Goal: Information Seeking & Learning: Learn about a topic

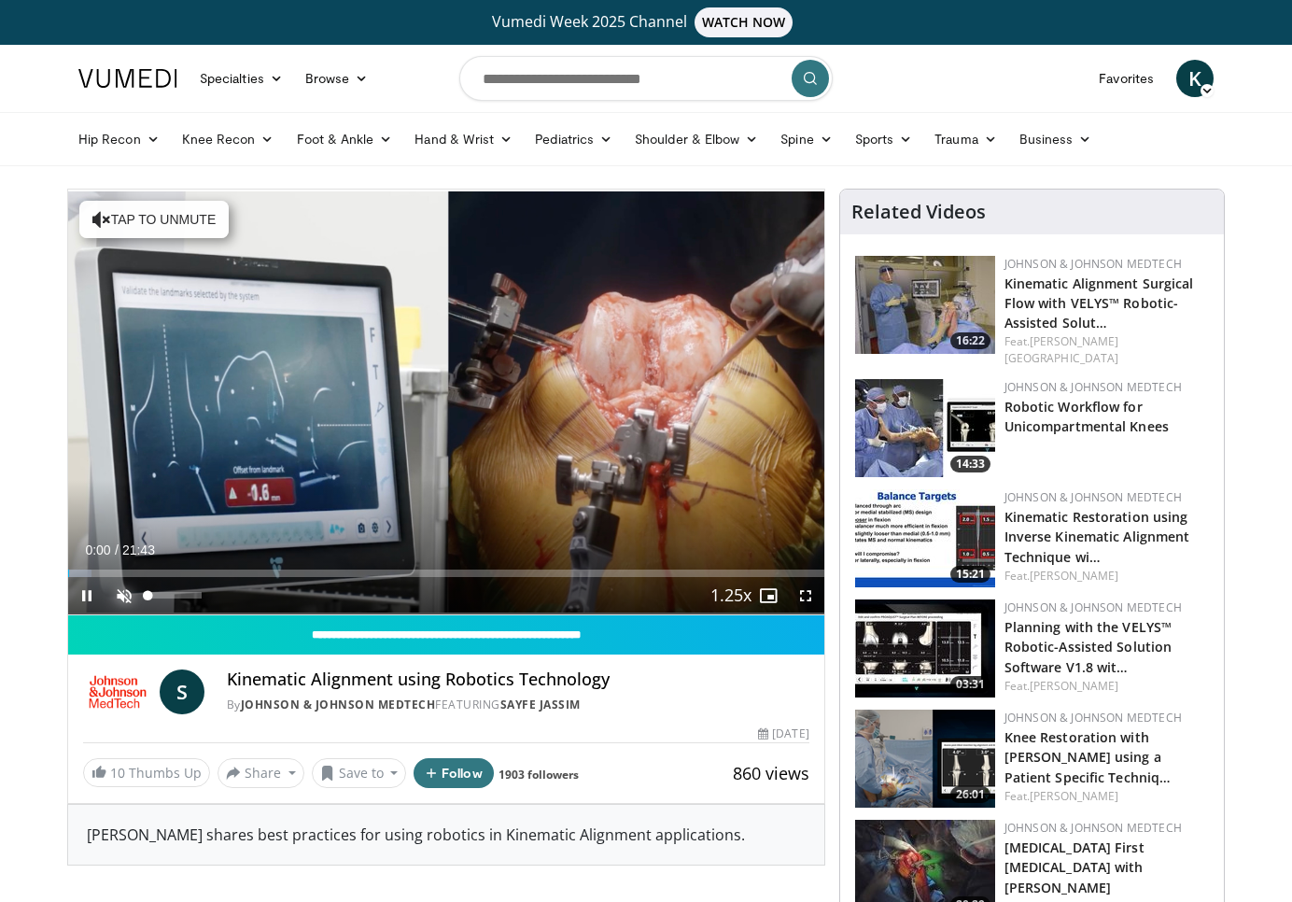
click at [118, 598] on span "Video Player" at bounding box center [124, 595] width 37 height 37
click at [807, 594] on span "Video Player" at bounding box center [805, 595] width 37 height 37
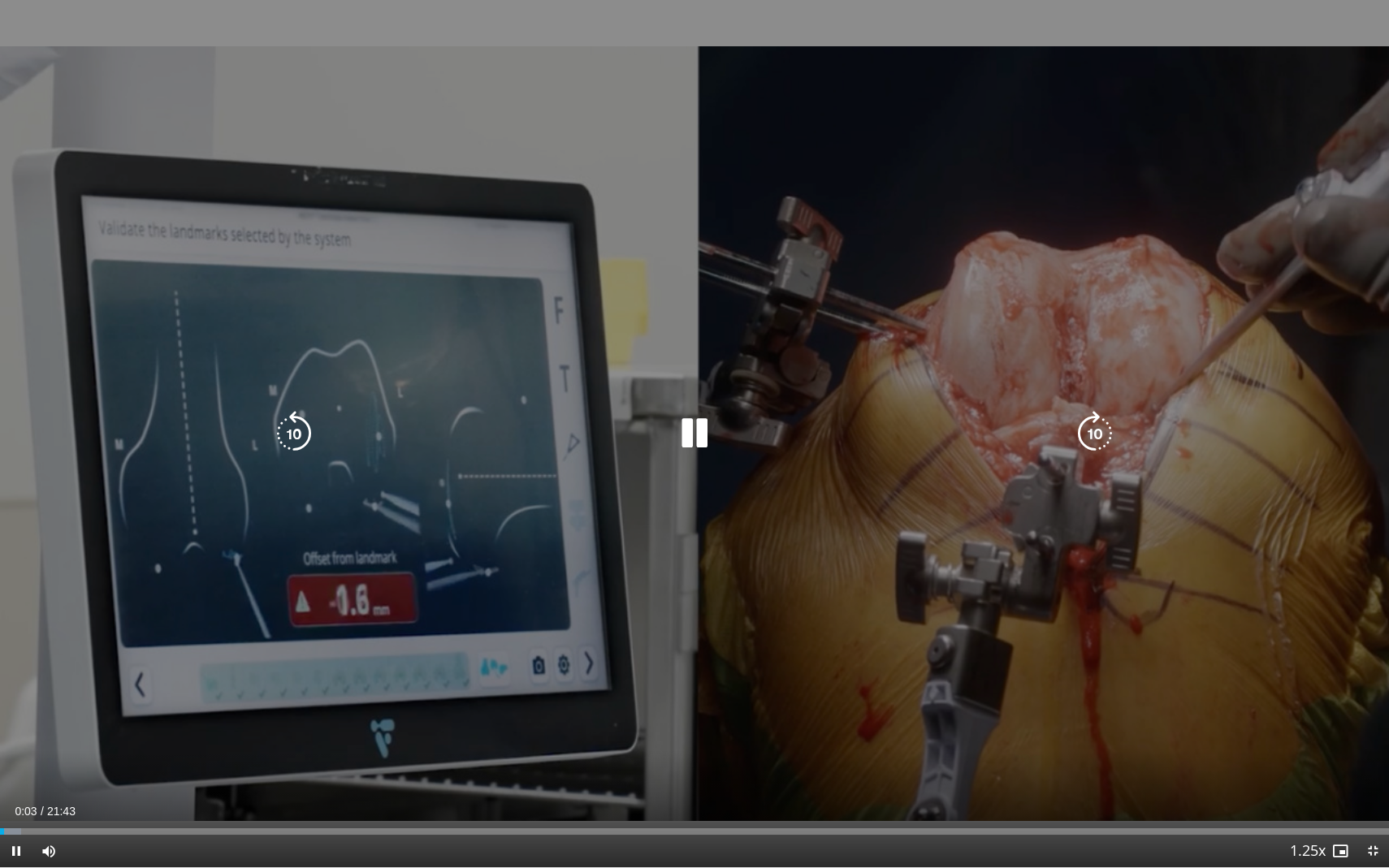
click at [960, 594] on div "10 seconds Tap to unmute" at bounding box center [694, 433] width 1389 height 867
click at [858, 530] on div "10 seconds Tap to unmute" at bounding box center [694, 433] width 1389 height 867
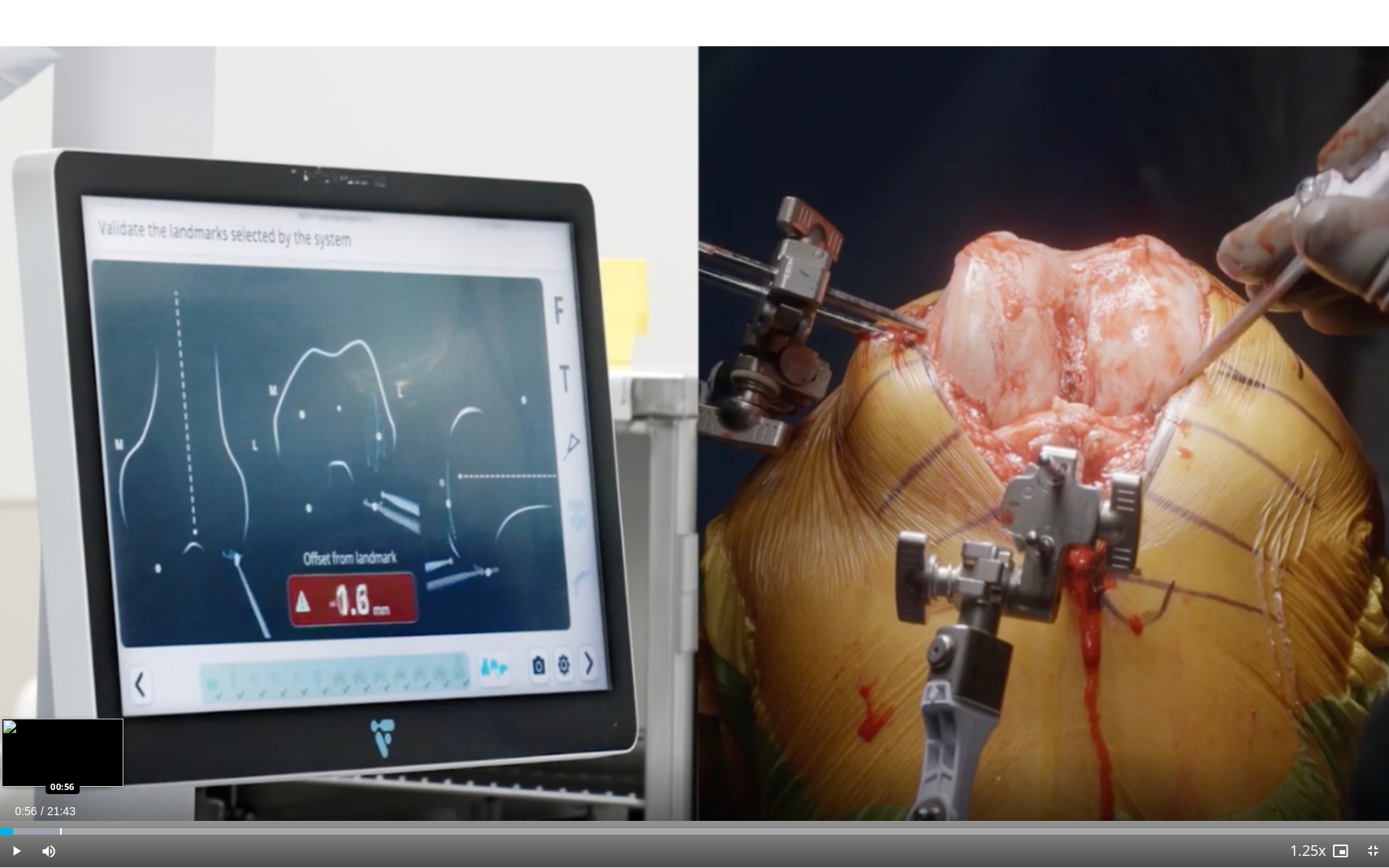
click at [60, 784] on div "Loaded : 4.56% 00:56 00:56" at bounding box center [694, 827] width 1389 height 16
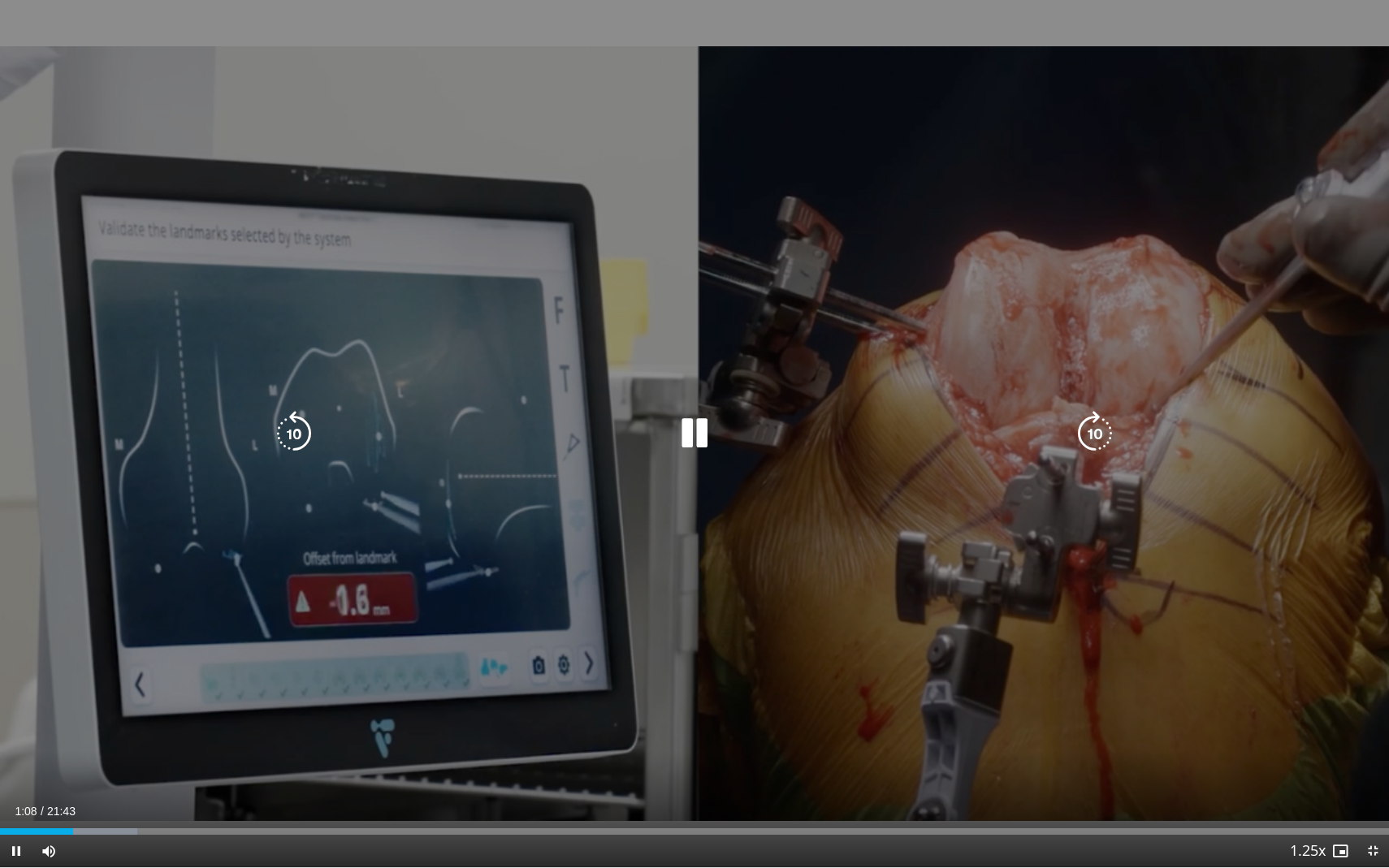
click at [702, 437] on icon "Video Player" at bounding box center [694, 433] width 45 height 45
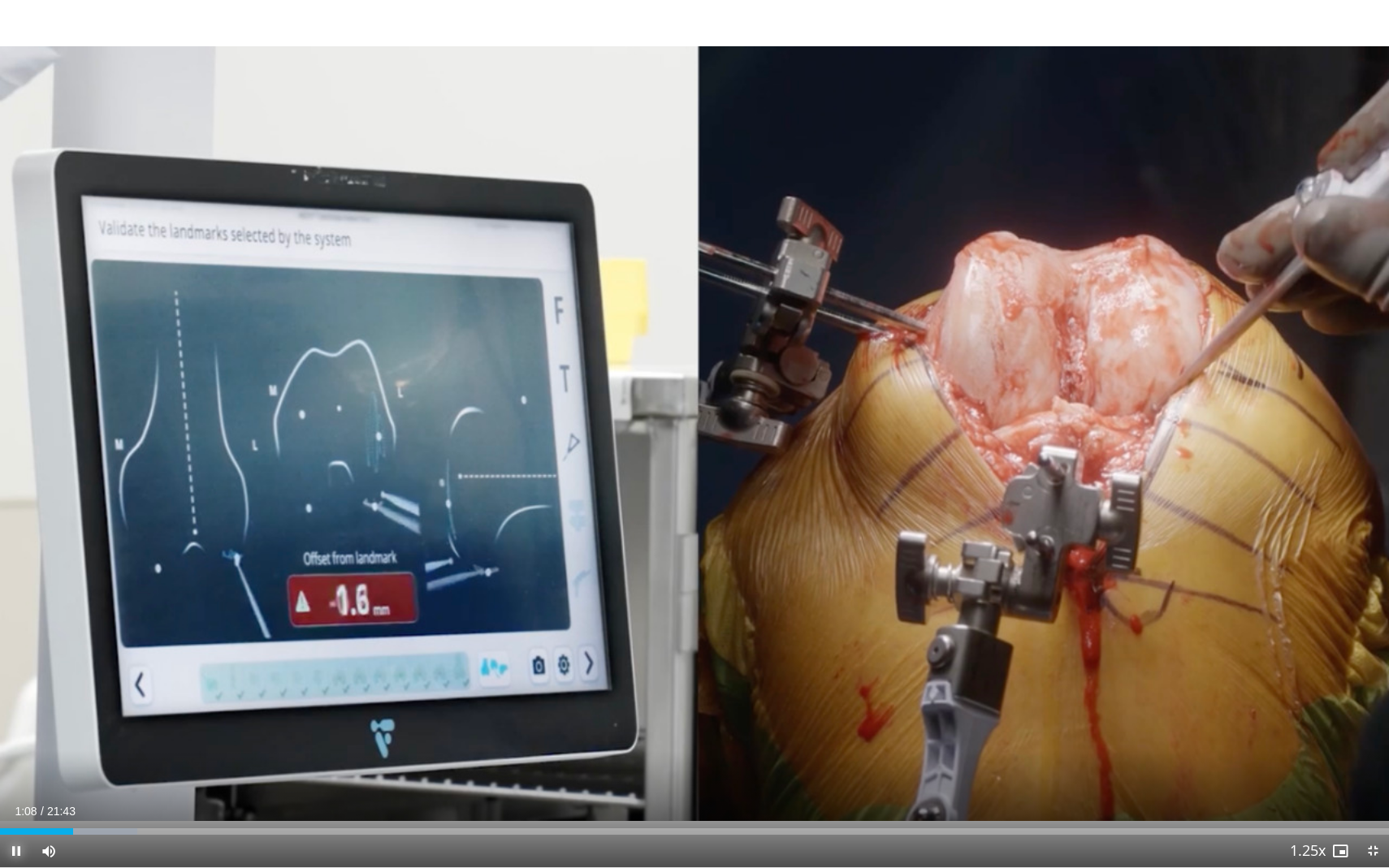
click at [17, 784] on span "Video Player" at bounding box center [16, 851] width 32 height 32
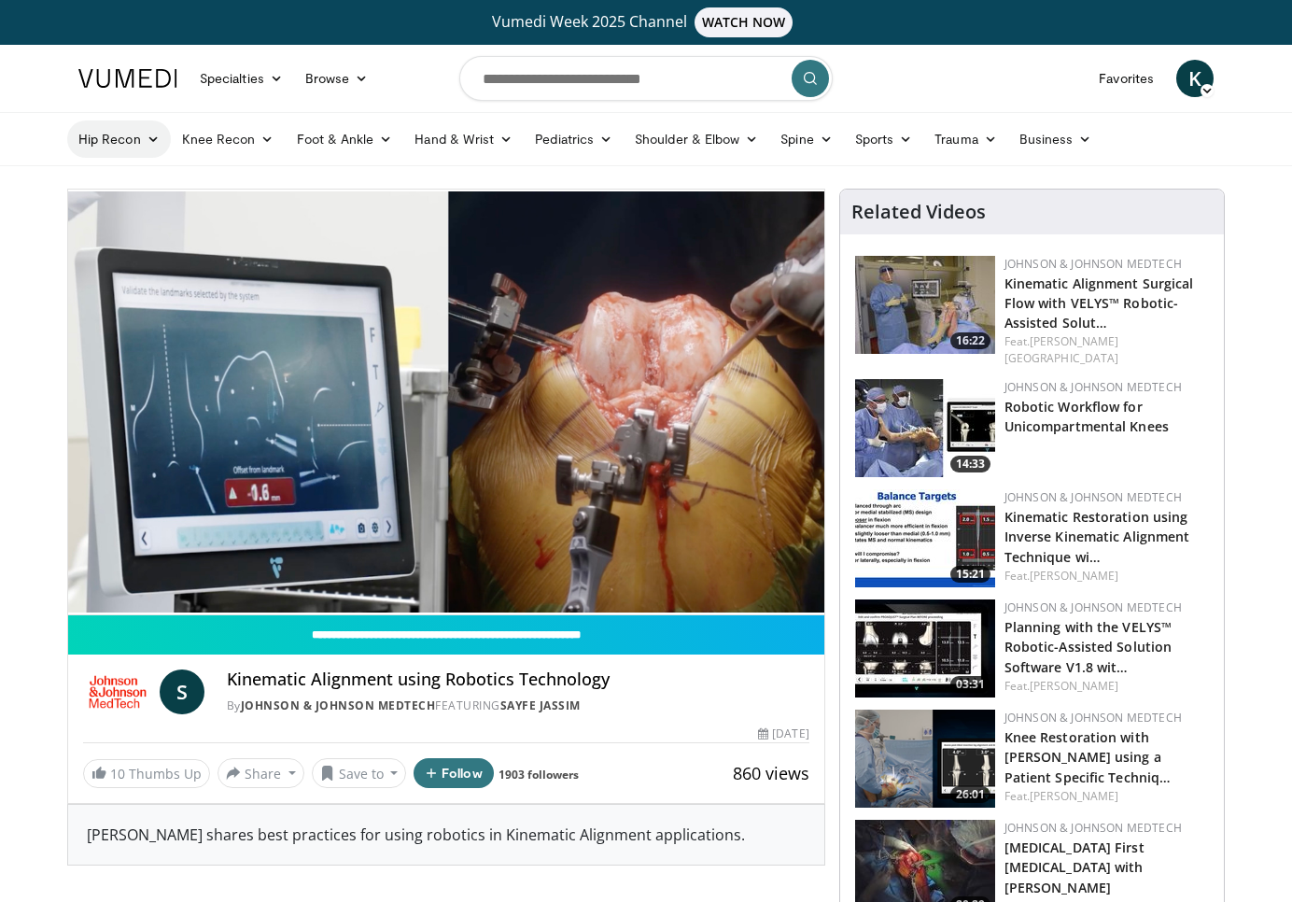
click at [149, 140] on icon at bounding box center [153, 139] width 13 height 13
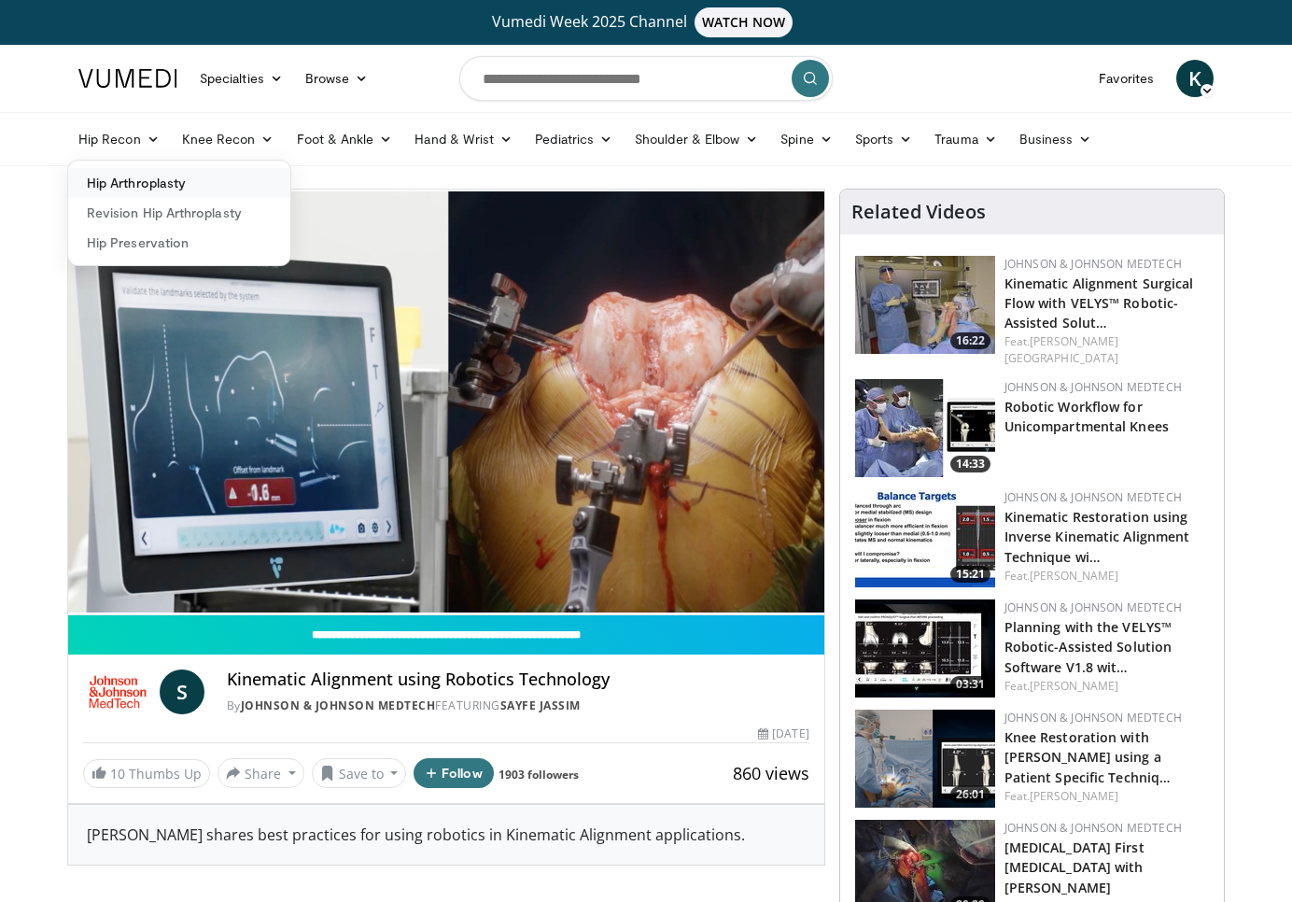
click at [170, 185] on link "Hip Arthroplasty" at bounding box center [179, 183] width 222 height 30
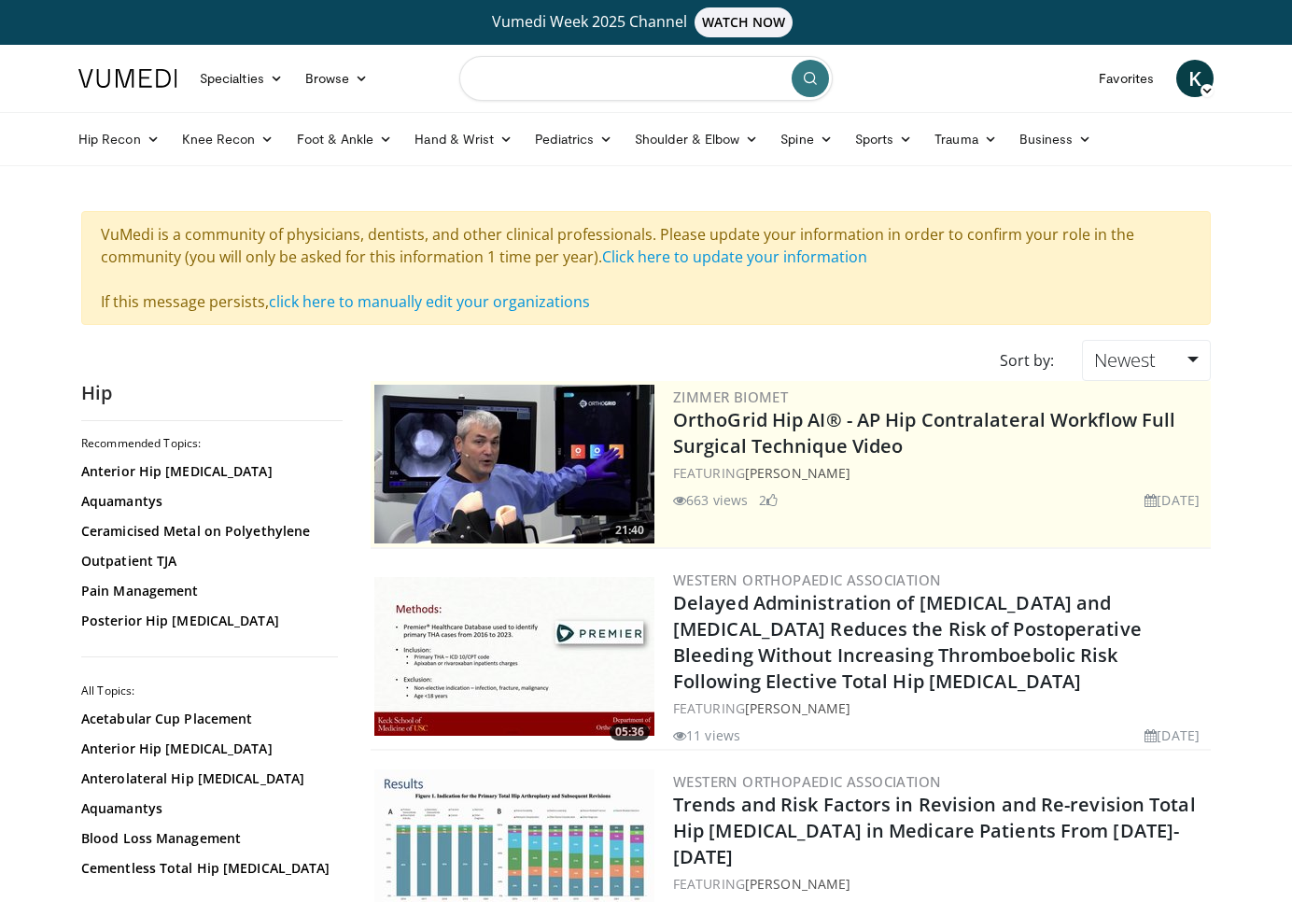
click at [557, 81] on input "Search topics, interventions" at bounding box center [645, 78] width 373 height 45
type input "*"
type input "**********"
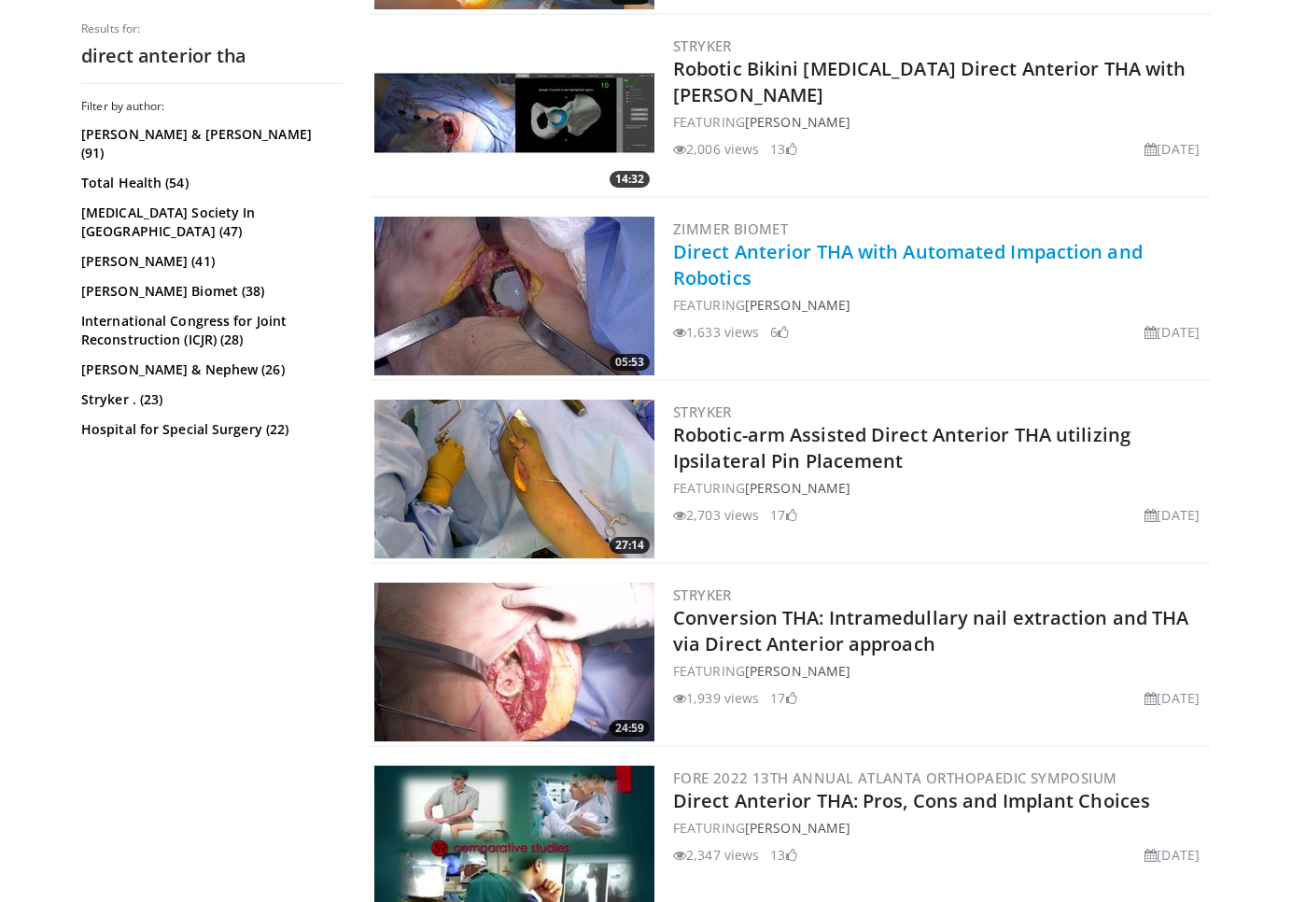
scroll to position [779, 0]
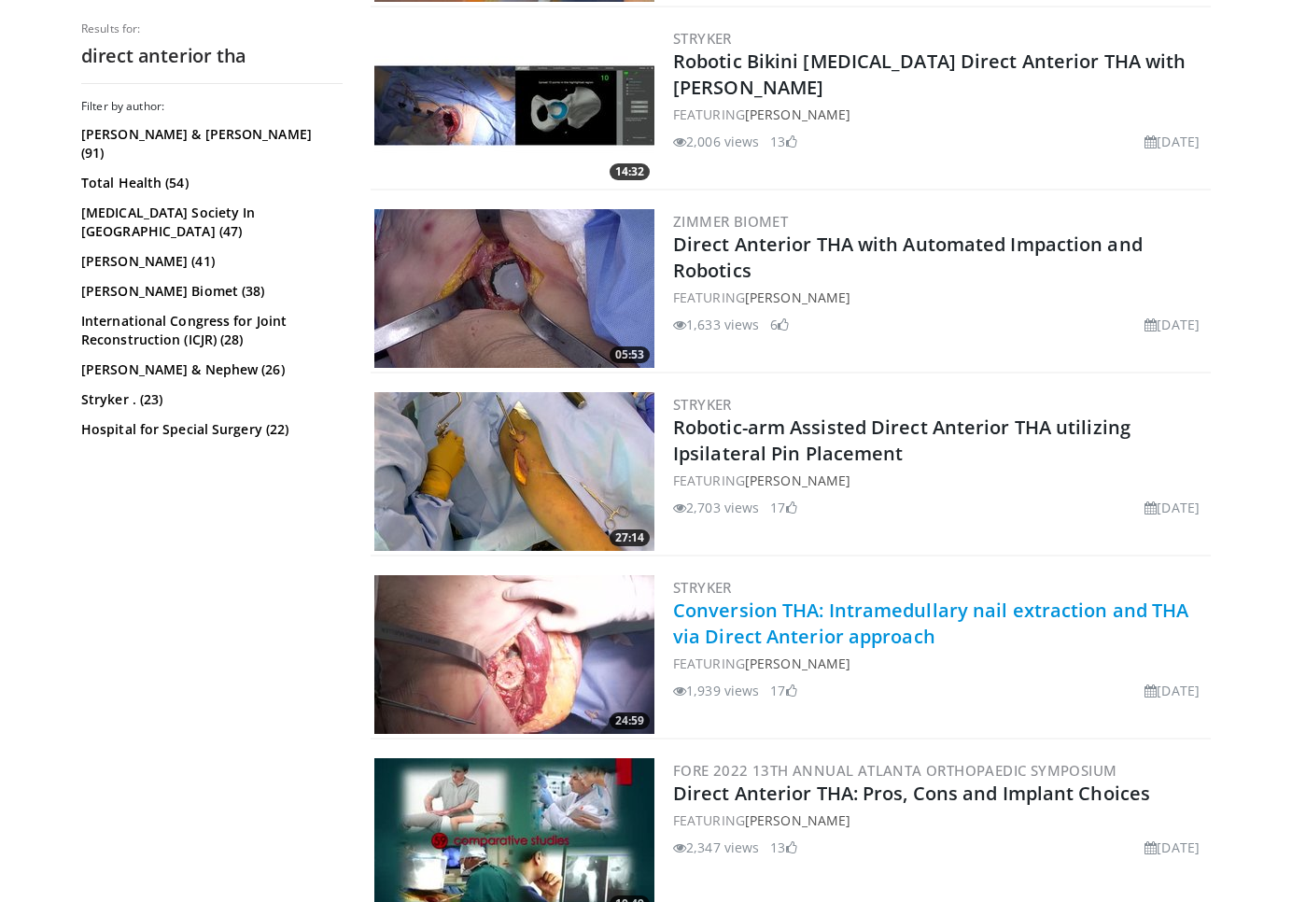
click at [760, 616] on link "Conversion THA: Intramedullary nail extraction and THA via Direct Anterior appr…" at bounding box center [930, 623] width 515 height 51
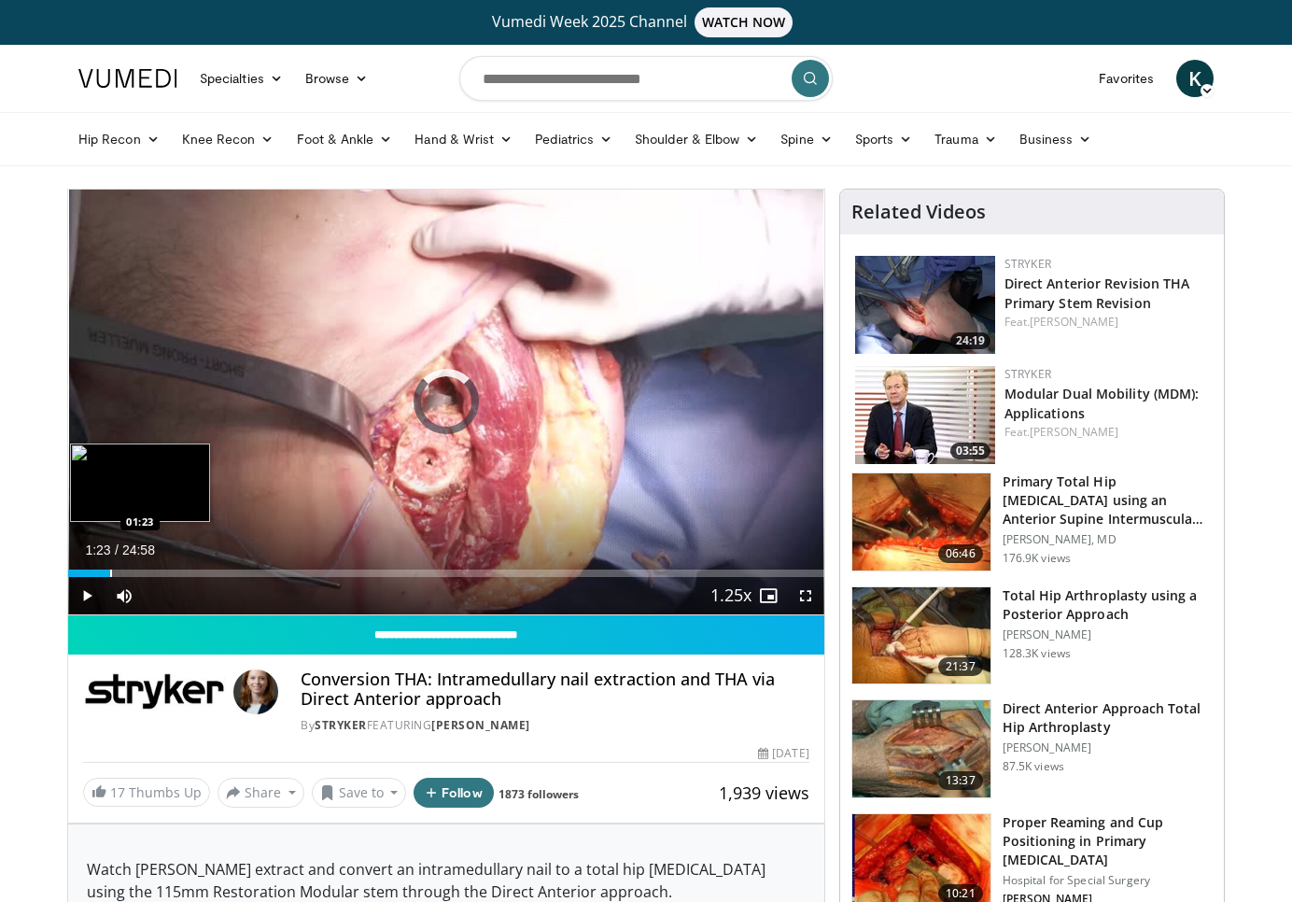
click at [109, 564] on div "Loaded : 2.64% 00:02 01:23" at bounding box center [446, 568] width 756 height 18
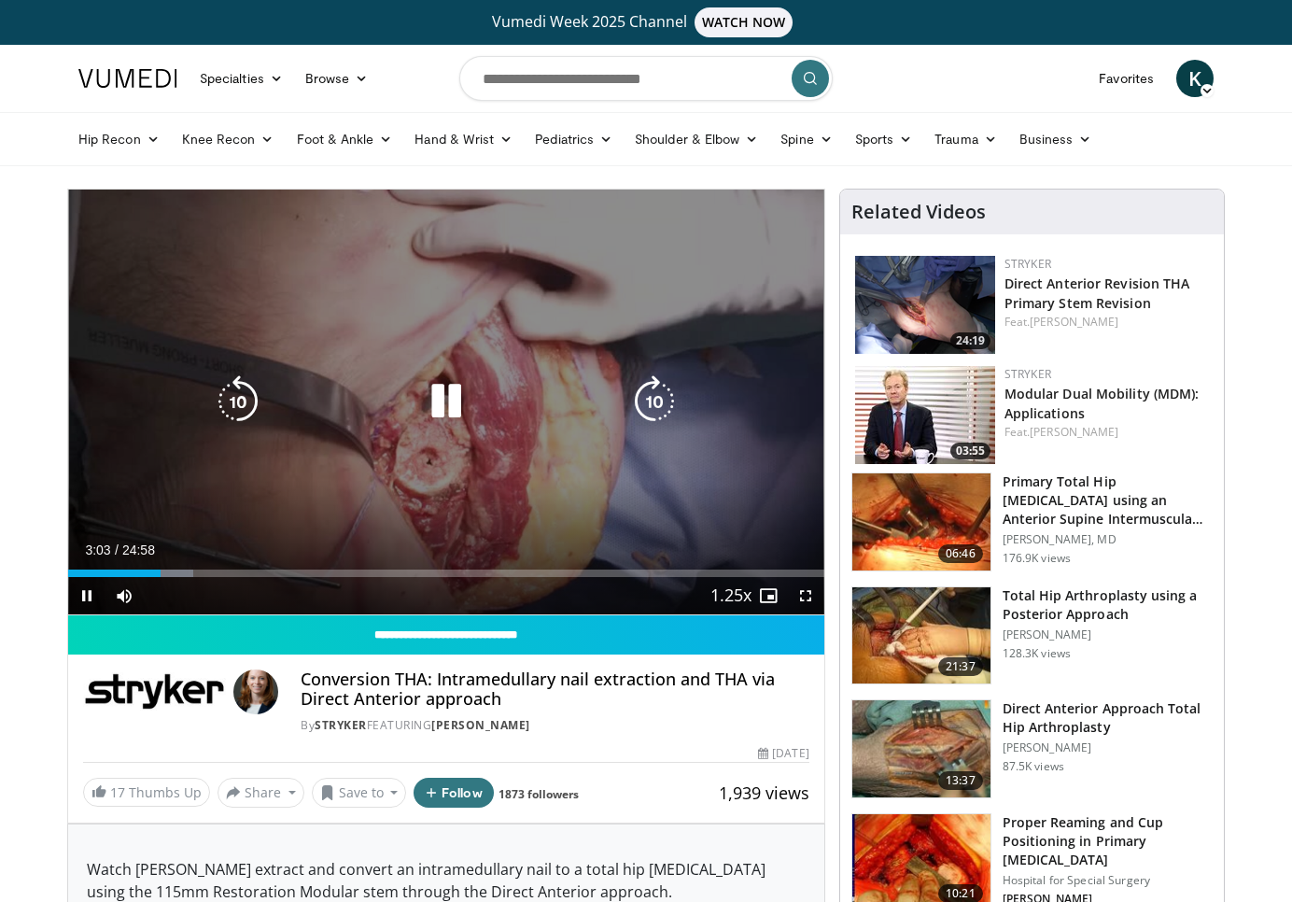
click at [445, 407] on icon "Video Player" at bounding box center [446, 401] width 52 height 52
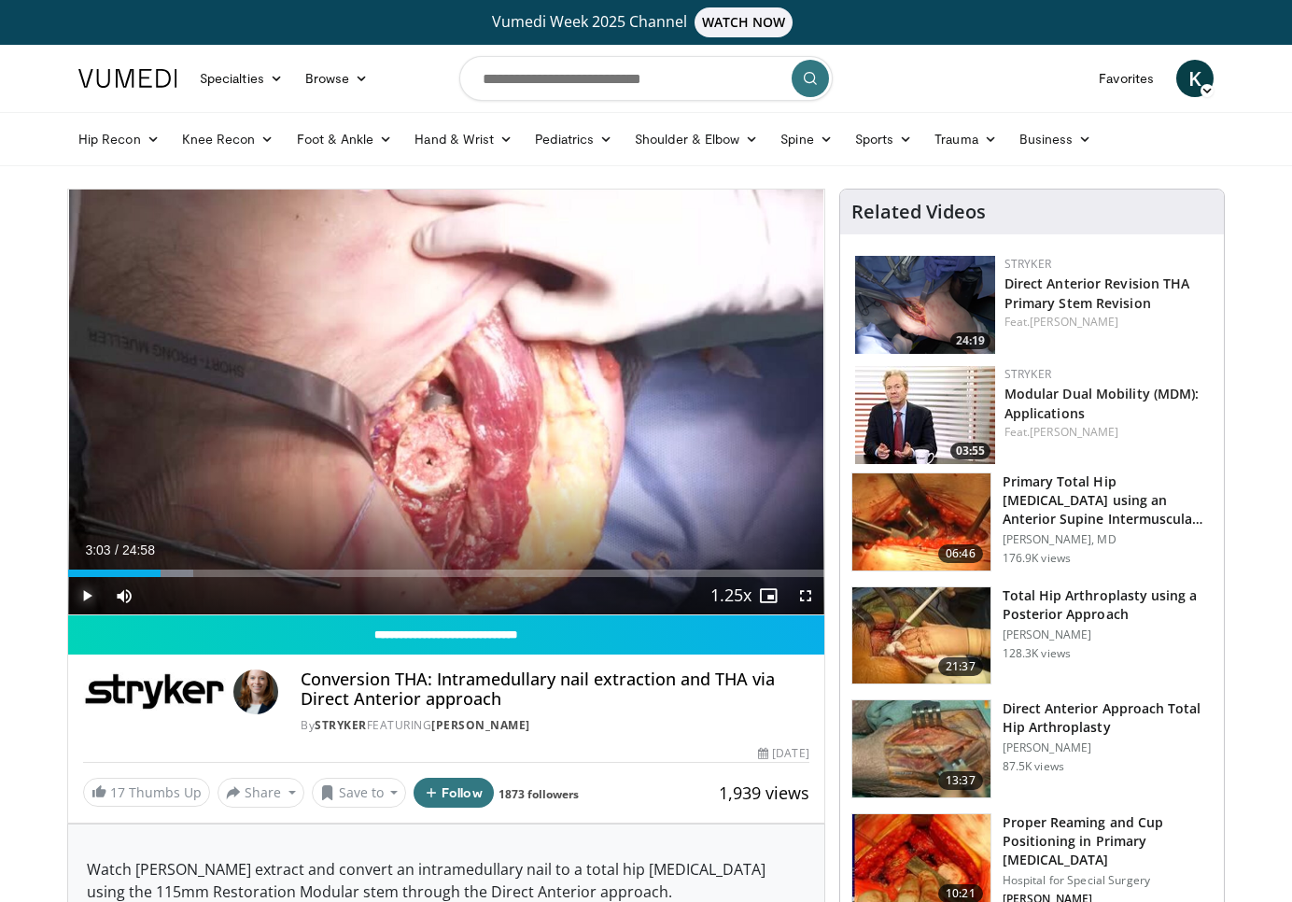
click at [85, 603] on span "Video Player" at bounding box center [86, 595] width 37 height 37
click at [91, 597] on span "Video Player" at bounding box center [86, 595] width 37 height 37
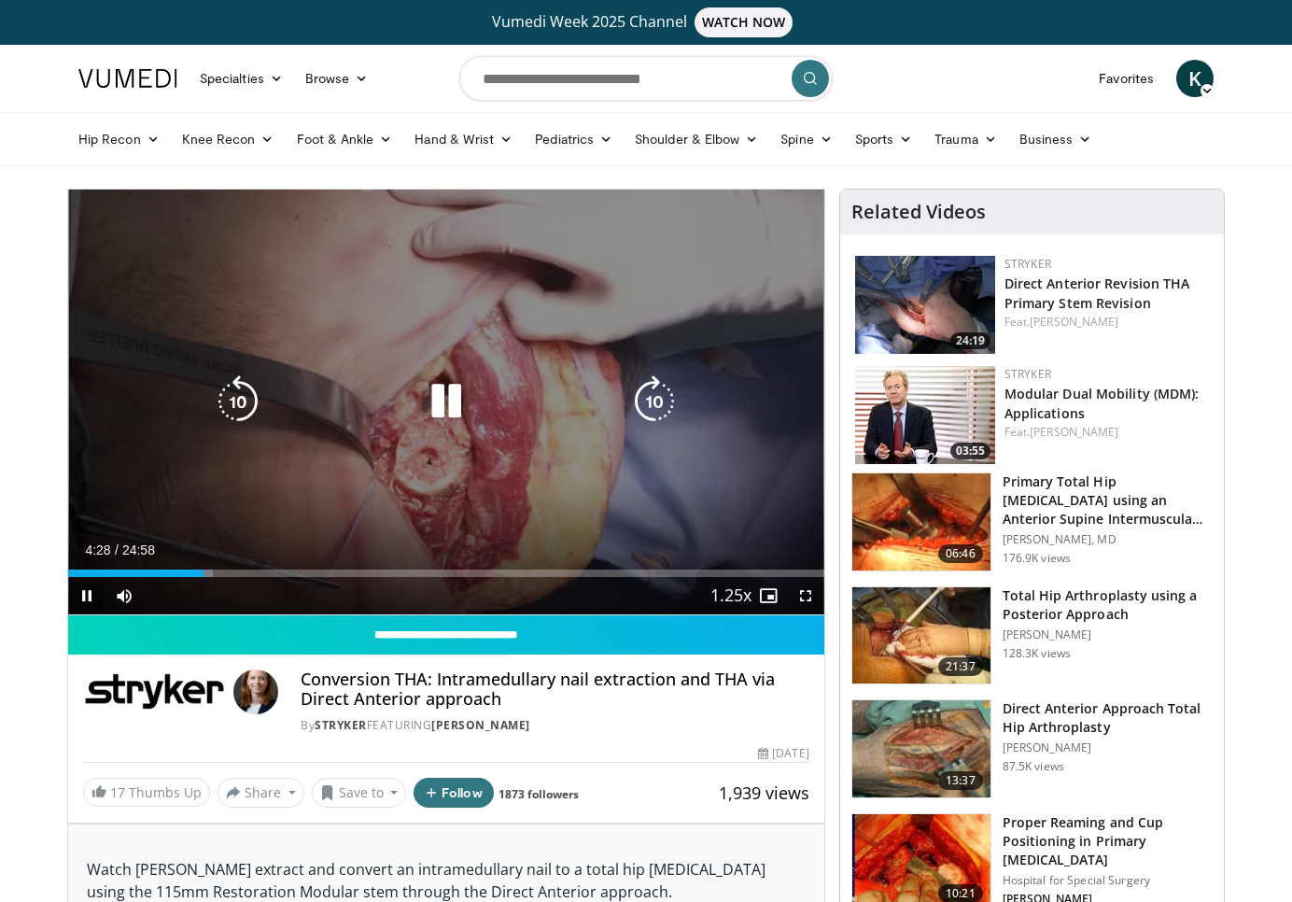
click at [451, 406] on icon "Video Player" at bounding box center [446, 401] width 52 height 52
click at [368, 468] on div "10 seconds Tap to unmute" at bounding box center [446, 402] width 756 height 425
click at [437, 406] on icon "Video Player" at bounding box center [446, 401] width 52 height 52
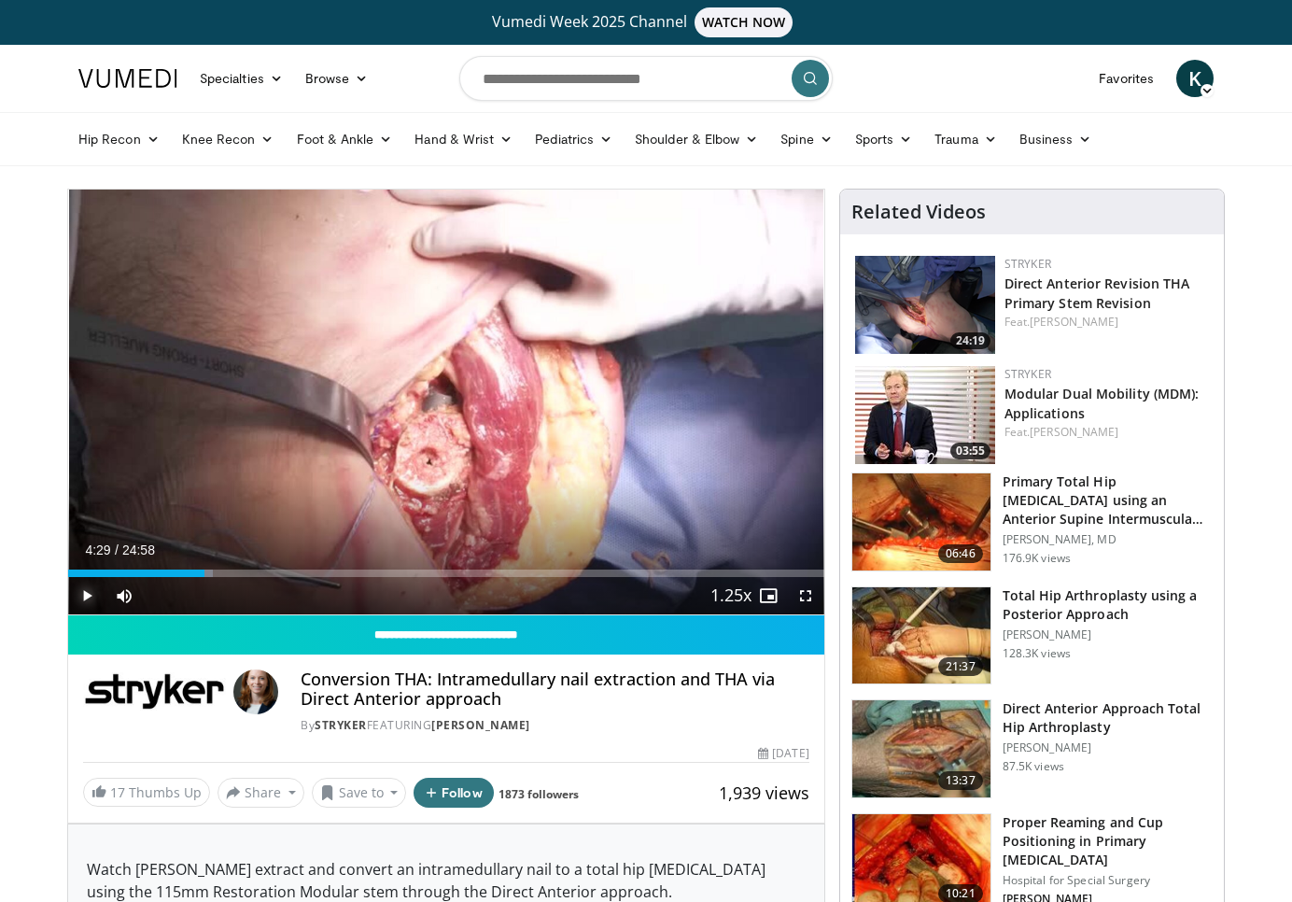
click at [88, 599] on span "Video Player" at bounding box center [86, 595] width 37 height 37
click at [802, 600] on span "Video Player" at bounding box center [805, 595] width 37 height 37
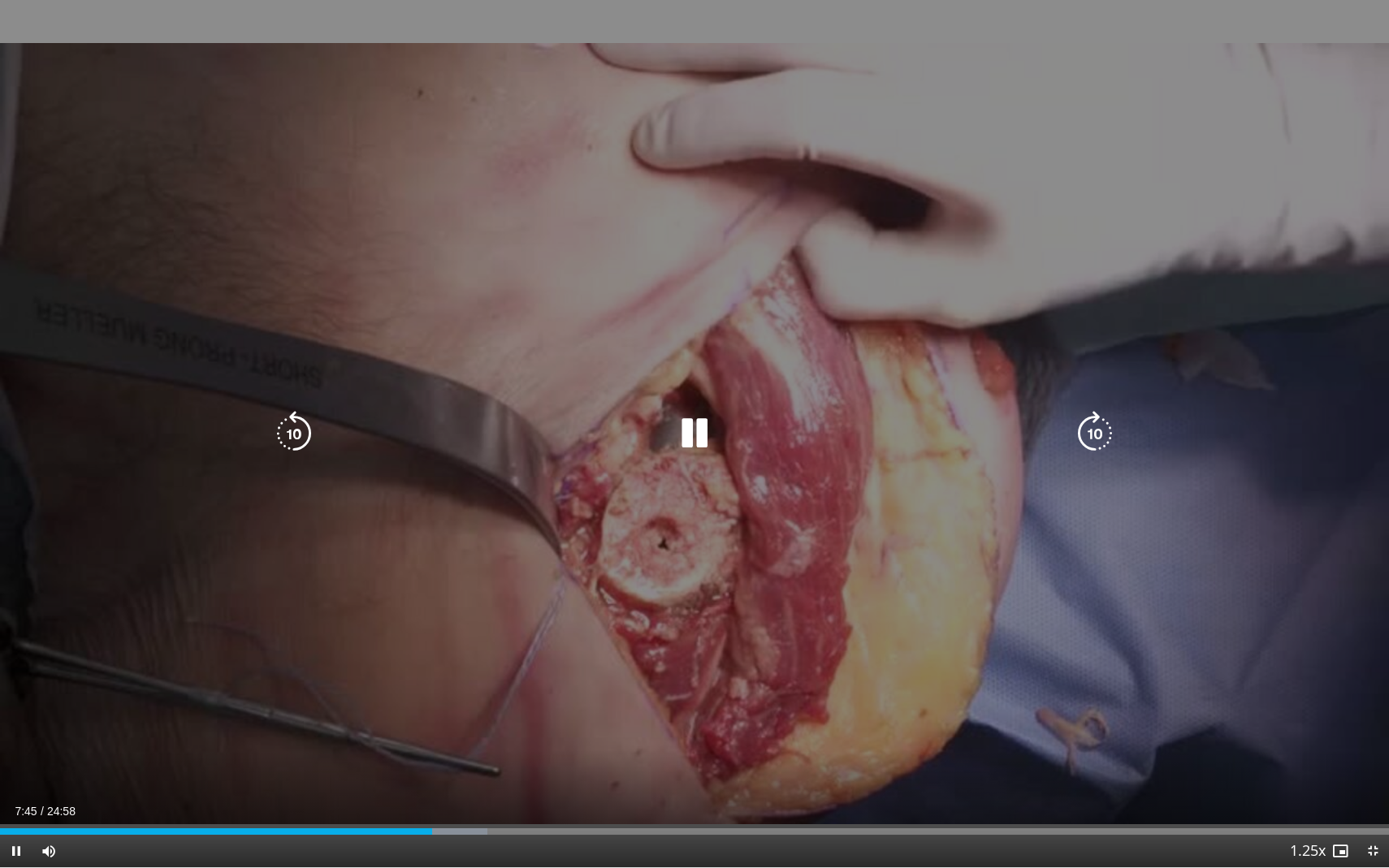
click at [300, 431] on icon "Video Player" at bounding box center [294, 433] width 45 height 45
click at [698, 435] on icon "Video Player" at bounding box center [694, 433] width 45 height 45
click at [693, 434] on icon "Video Player" at bounding box center [694, 433] width 45 height 45
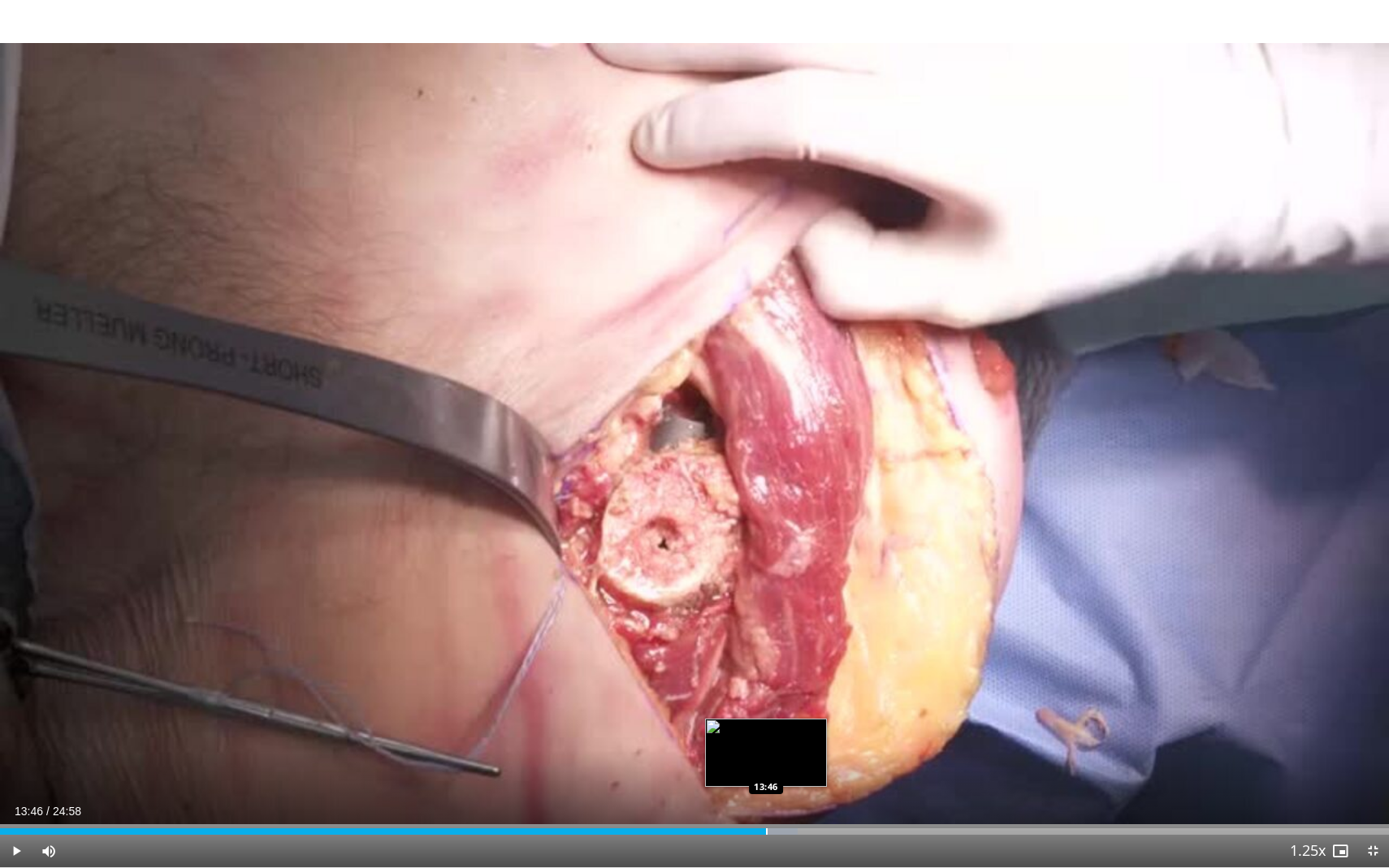
click at [765, 784] on div "Progress Bar" at bounding box center [766, 831] width 2 height 6
